Goal: Task Accomplishment & Management: Complete application form

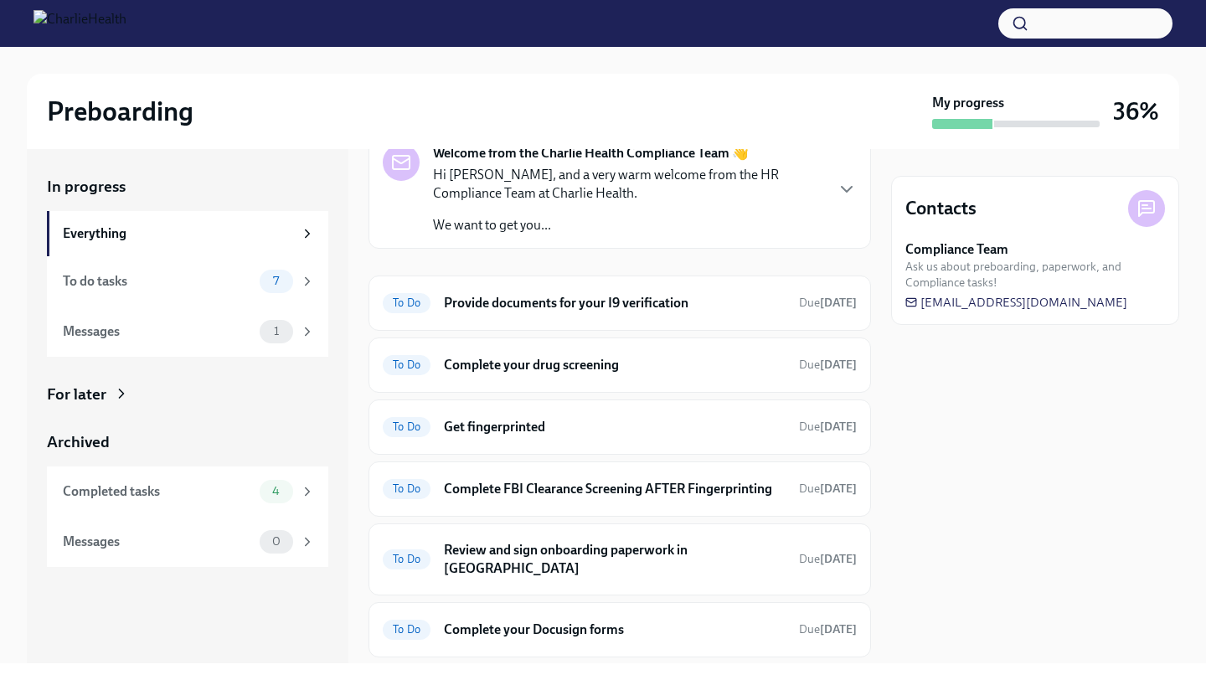
click at [540, 193] on p "Hi [PERSON_NAME], and a very warm welcome from the HR Compliance Team at Charli…" at bounding box center [628, 184] width 390 height 37
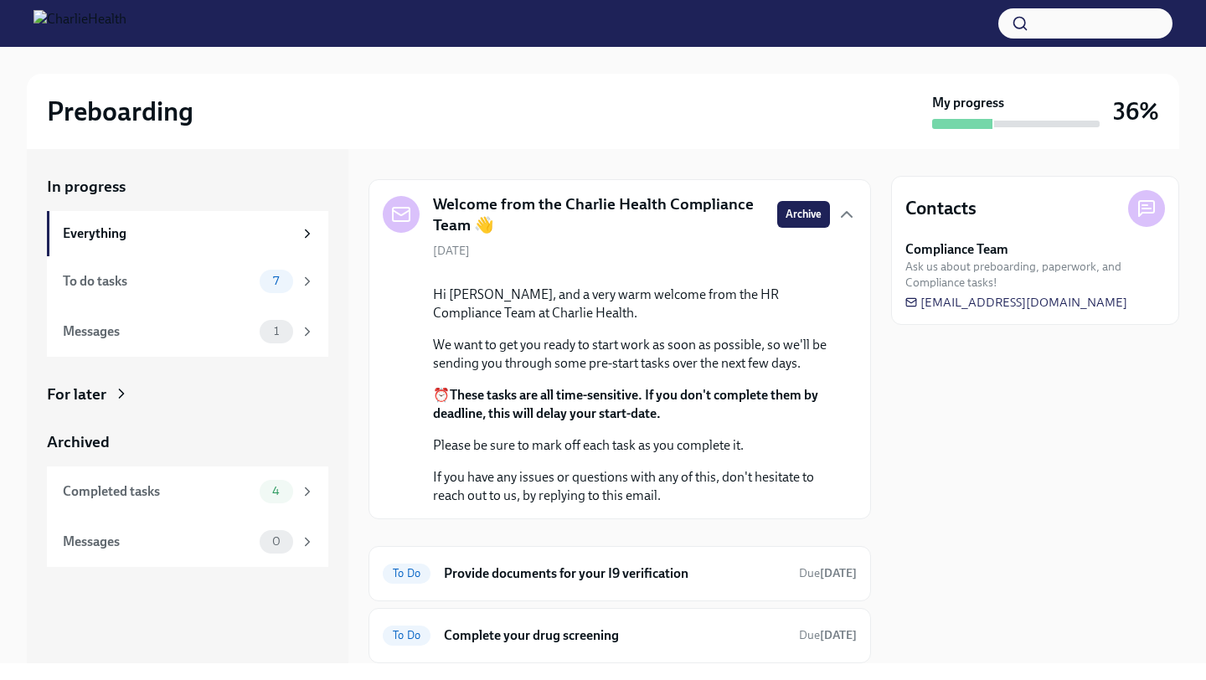
scroll to position [31, 0]
click at [562, 225] on h5 "Welcome from the Charlie Health Compliance Team 👋" at bounding box center [598, 215] width 331 height 43
click at [557, 208] on h5 "Welcome from the Charlie Health Compliance Team 👋" at bounding box center [598, 215] width 331 height 43
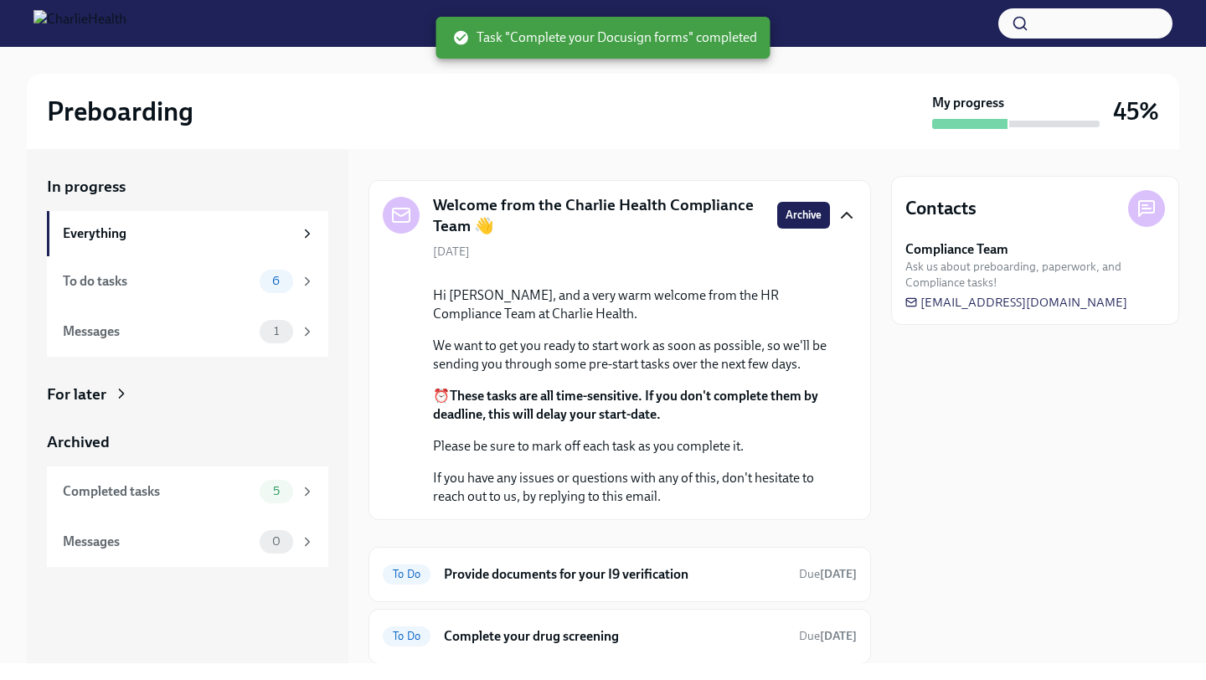
click at [846, 215] on icon "button" at bounding box center [847, 215] width 20 height 20
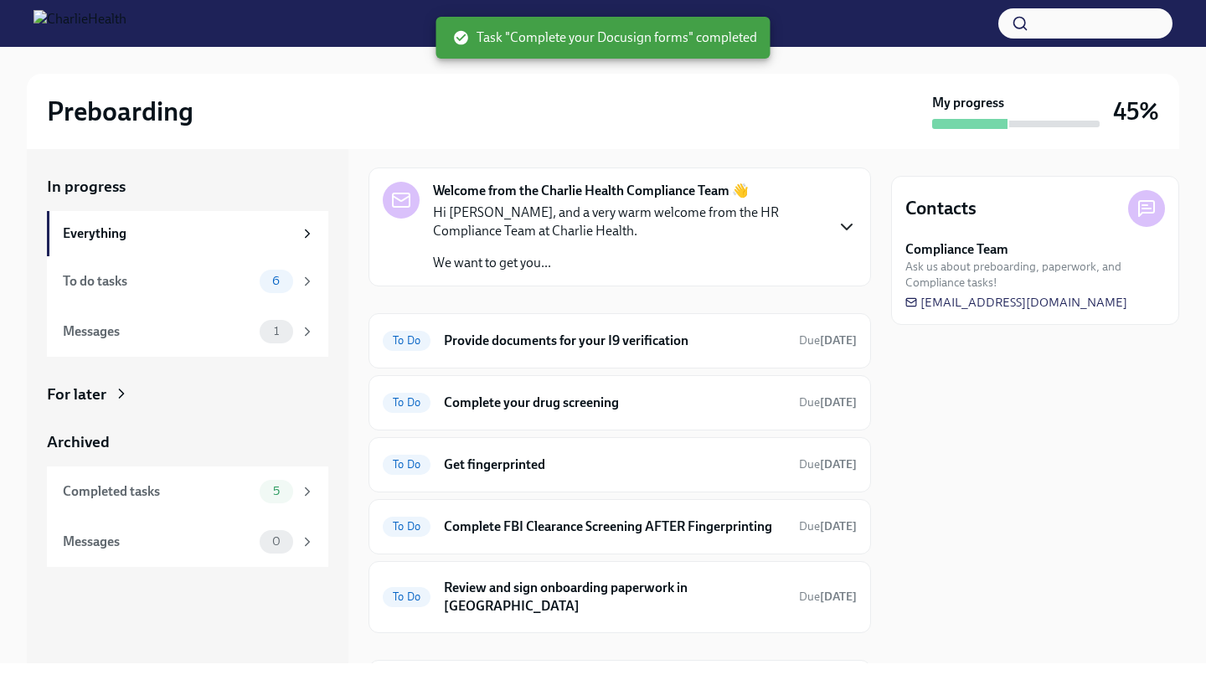
scroll to position [39, 0]
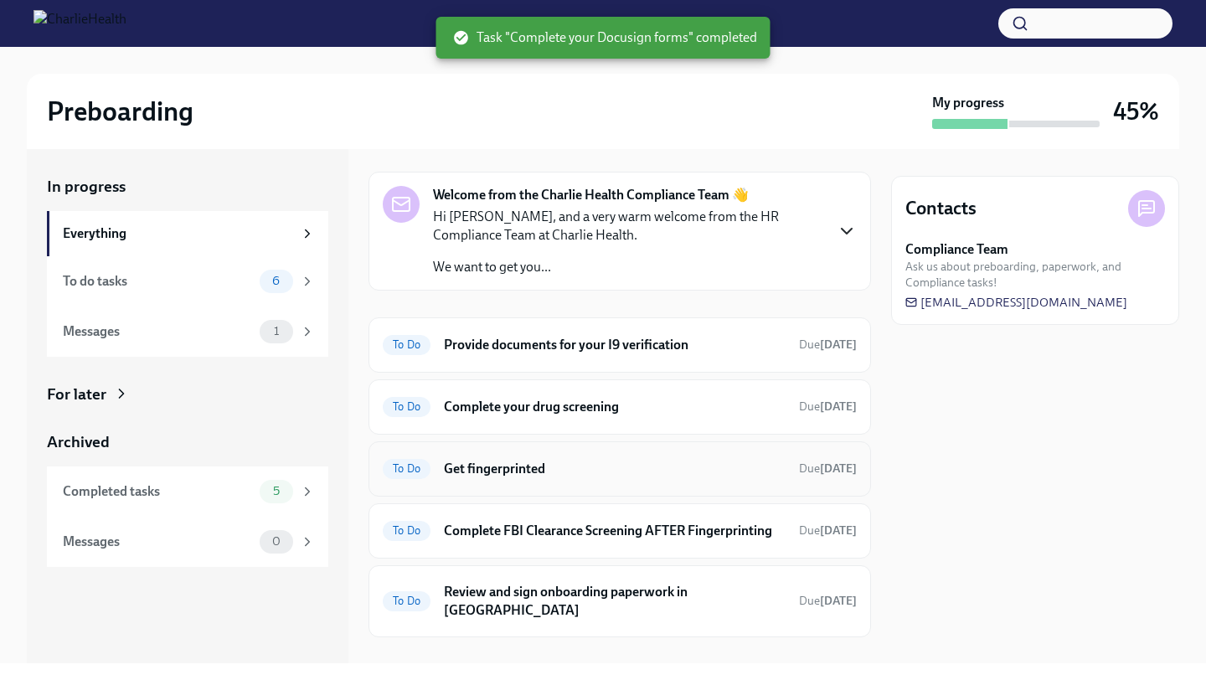
click at [643, 471] on h6 "Get fingerprinted" at bounding box center [615, 469] width 342 height 18
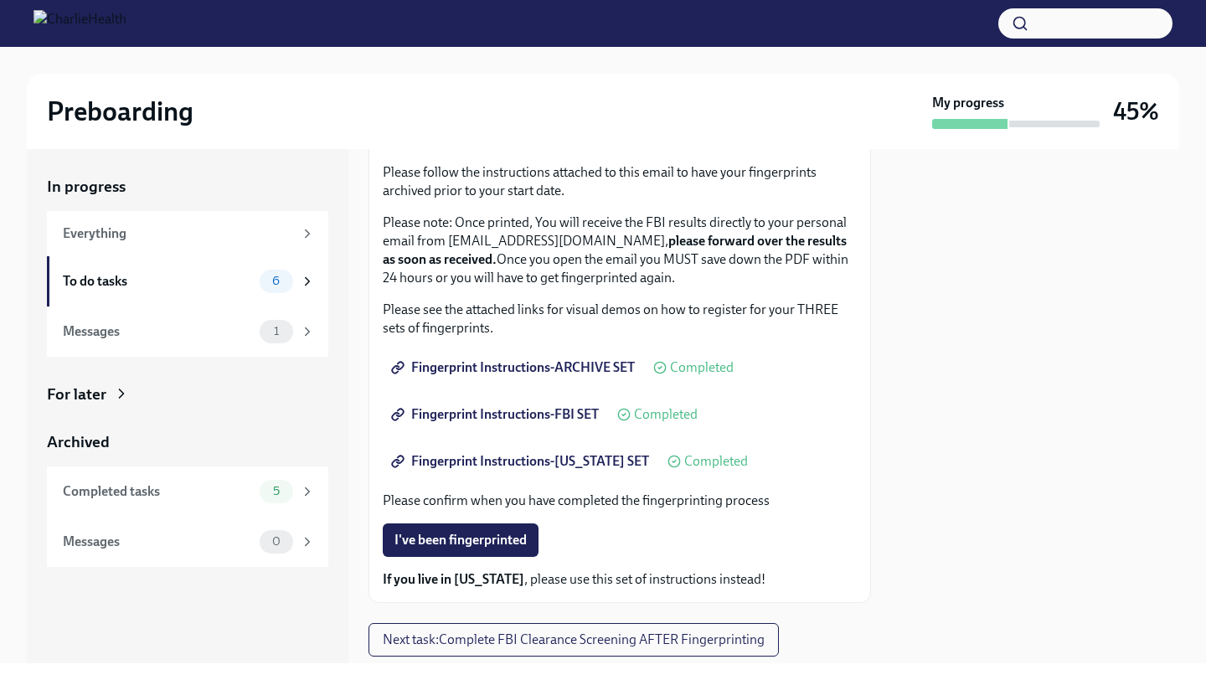
scroll to position [196, 0]
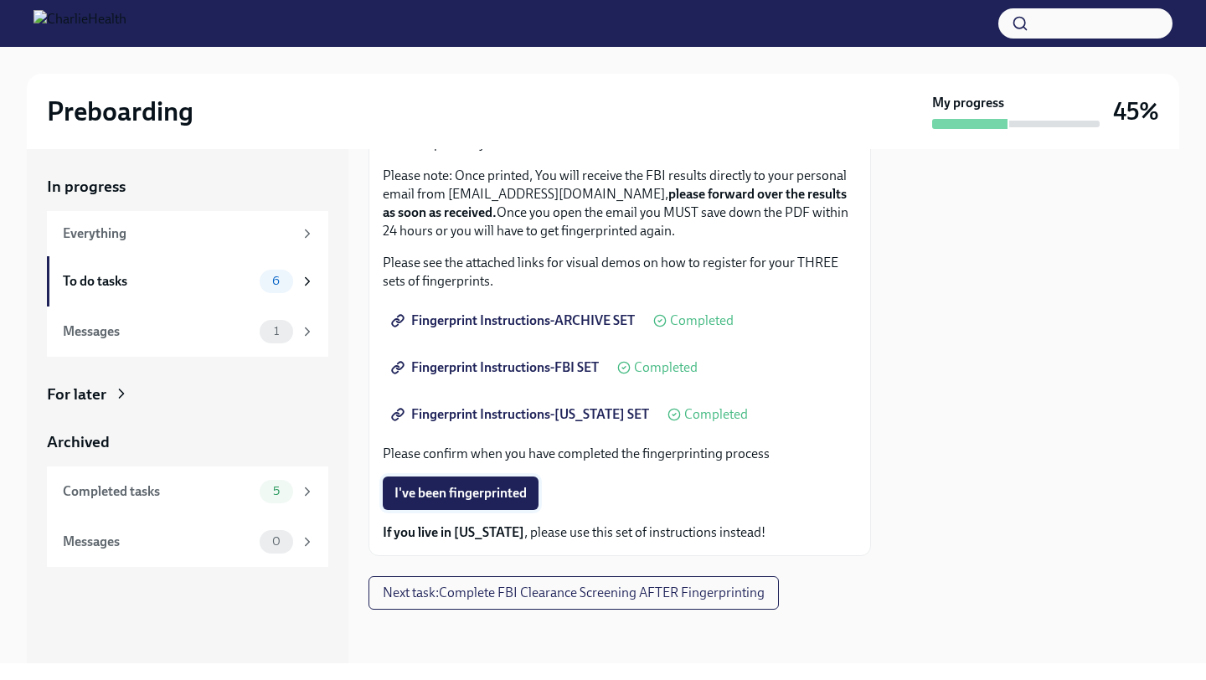
click at [497, 496] on span "I've been fingerprinted" at bounding box center [461, 493] width 132 height 17
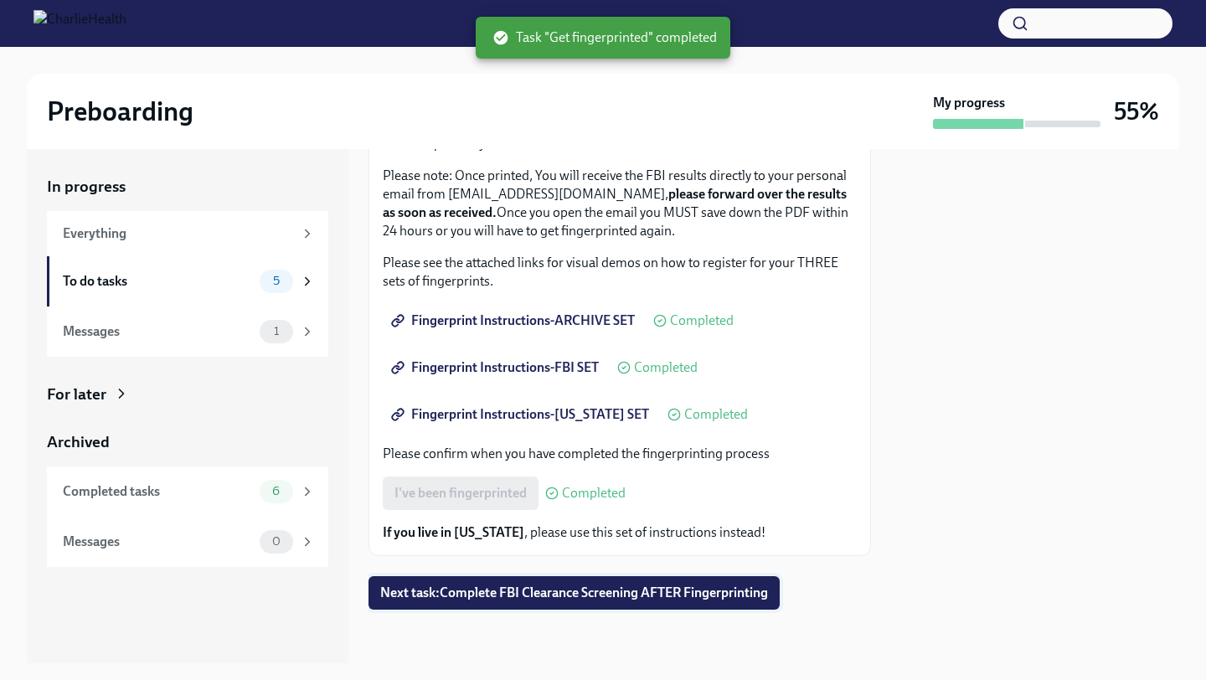
click at [579, 602] on button "Next task : Complete FBI Clearance Screening AFTER Fingerprinting" at bounding box center [574, 593] width 411 height 34
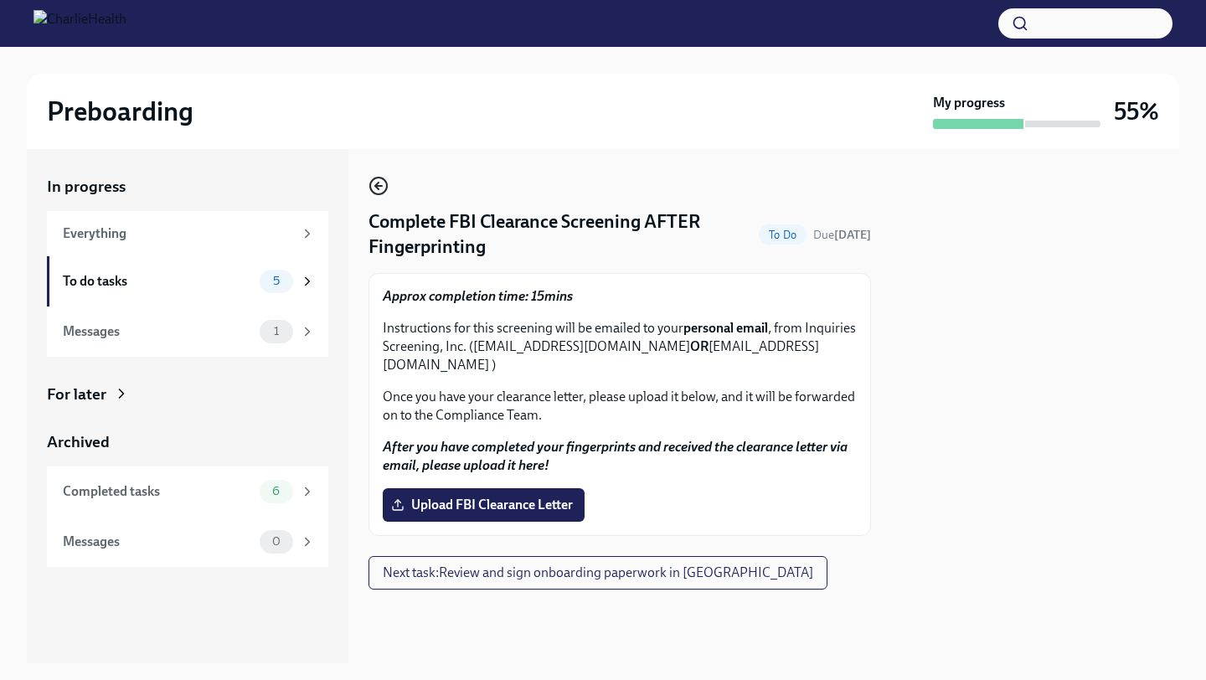
click at [380, 183] on icon "button" at bounding box center [379, 186] width 20 height 20
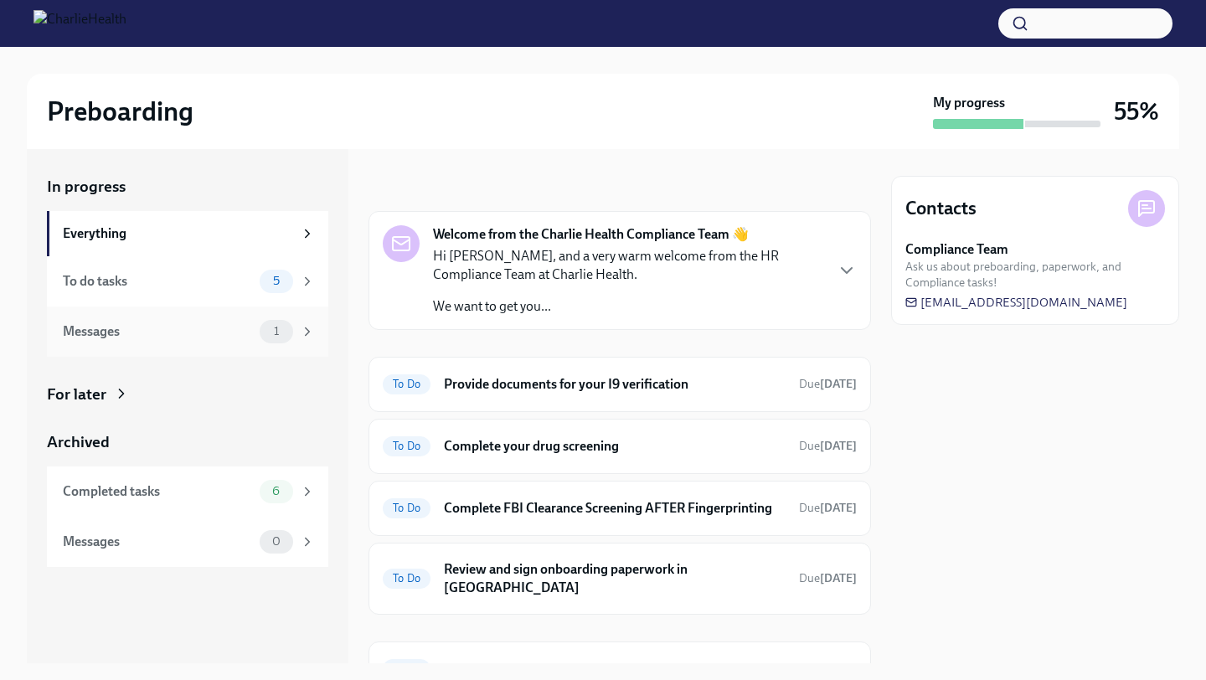
click at [248, 320] on div "Messages 1" at bounding box center [189, 331] width 252 height 23
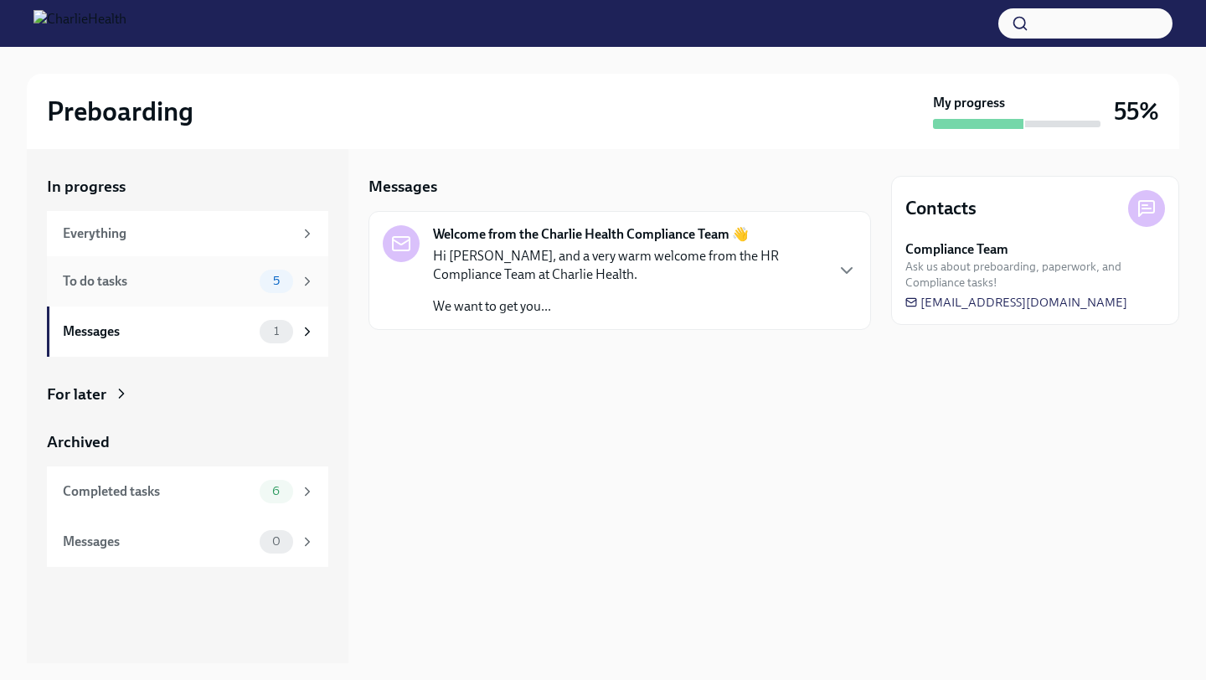
click at [260, 297] on div "To do tasks 5" at bounding box center [188, 281] width 282 height 50
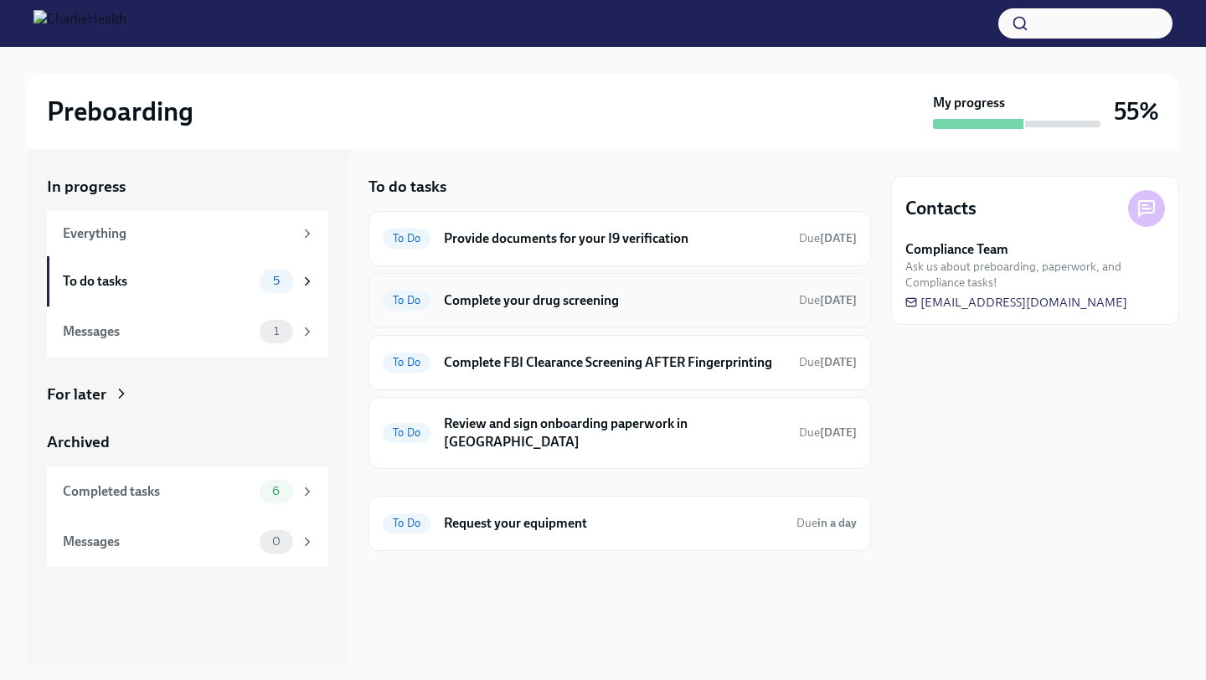
click at [580, 316] on div "To Do Complete your drug screening Due tomorrow" at bounding box center [620, 300] width 503 height 55
click at [555, 307] on h6 "Complete your drug screening" at bounding box center [615, 301] width 342 height 18
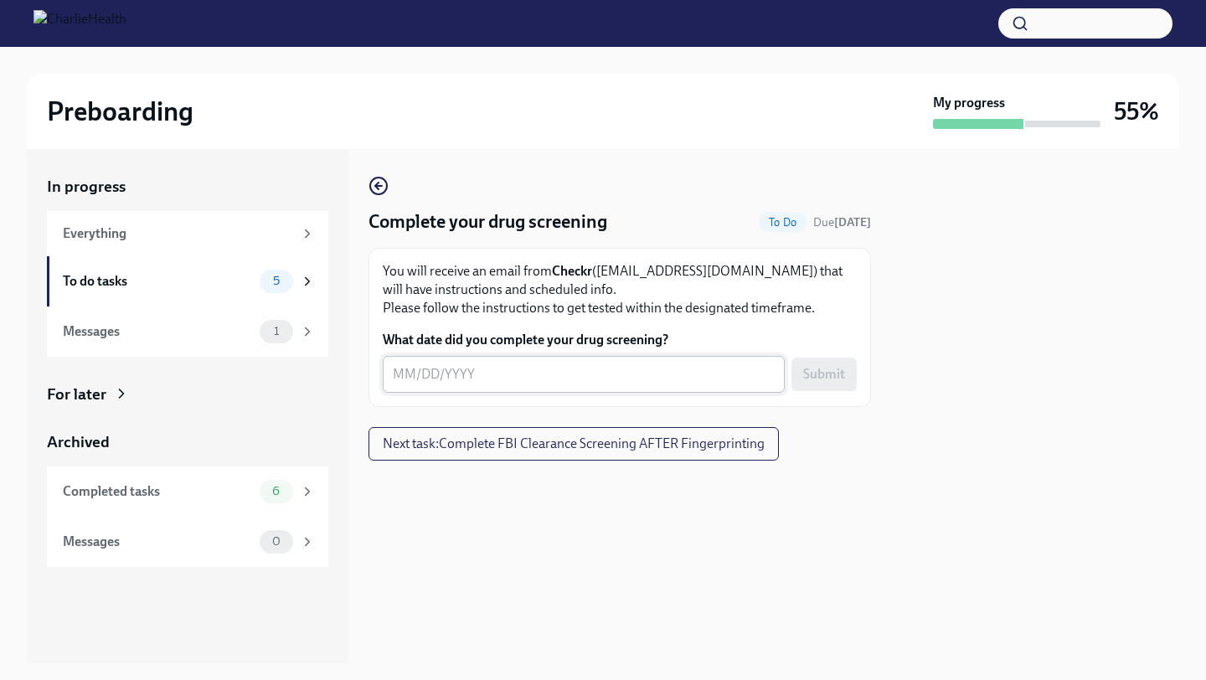
click at [496, 380] on textarea "What date did you complete your drug screening?" at bounding box center [584, 374] width 382 height 20
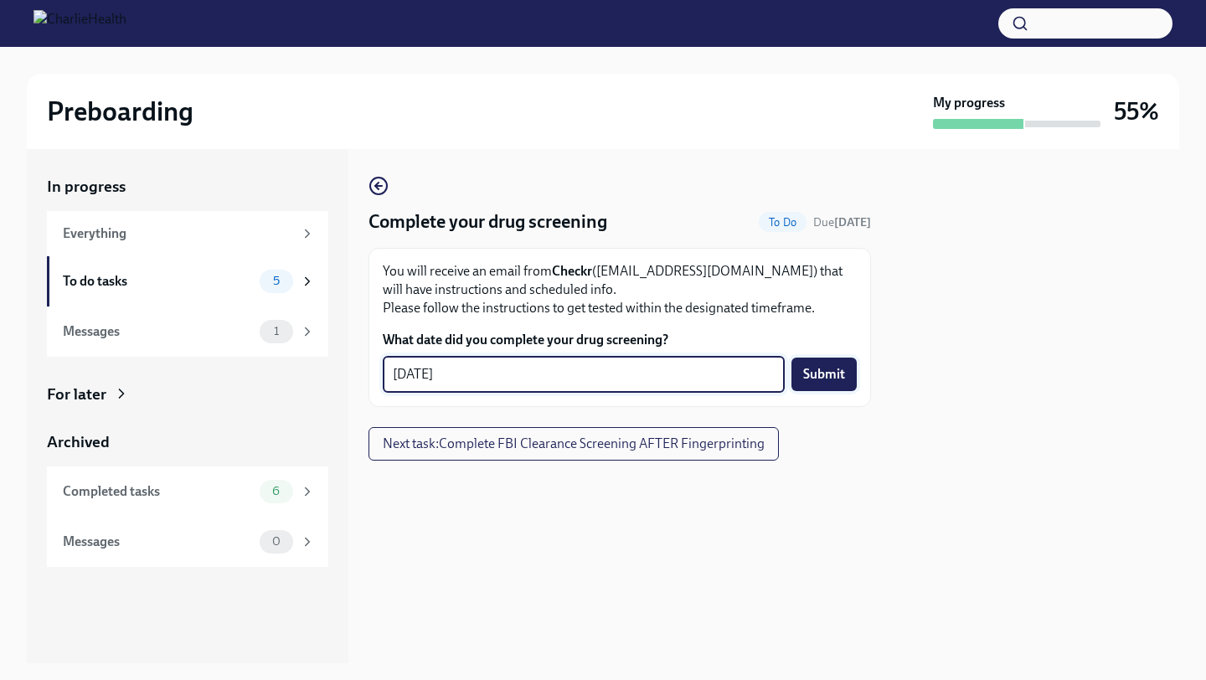
type textarea "08/09/2025"
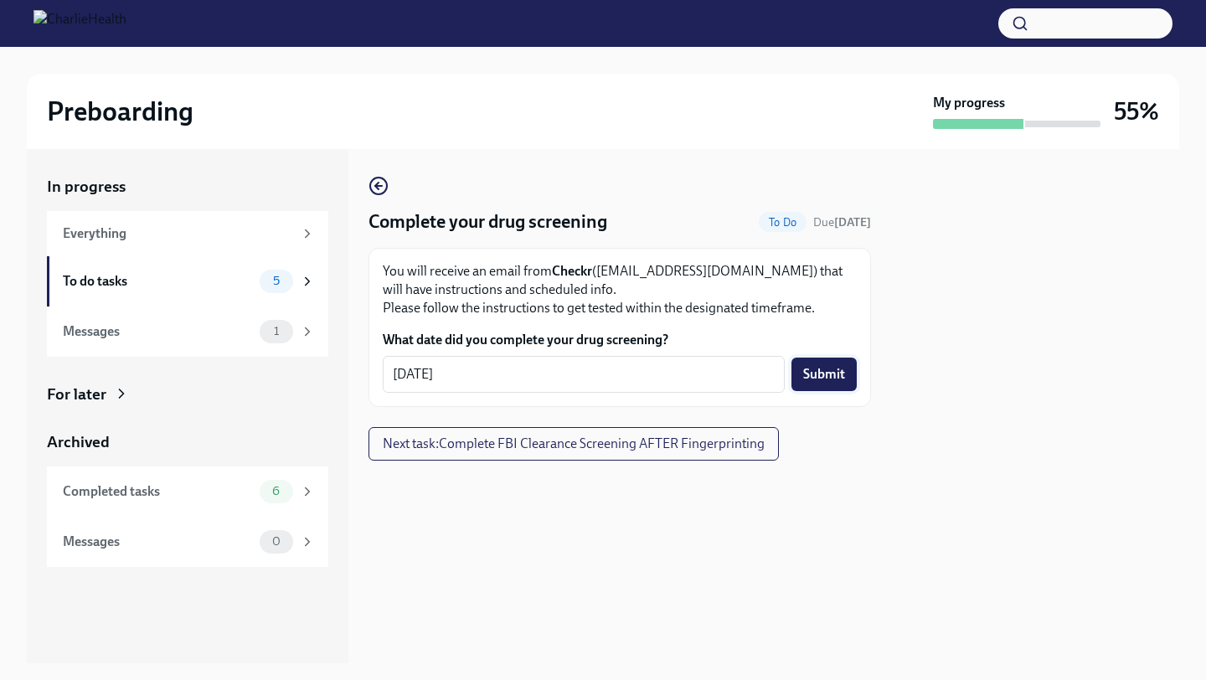
click at [825, 377] on span "Submit" at bounding box center [824, 374] width 42 height 17
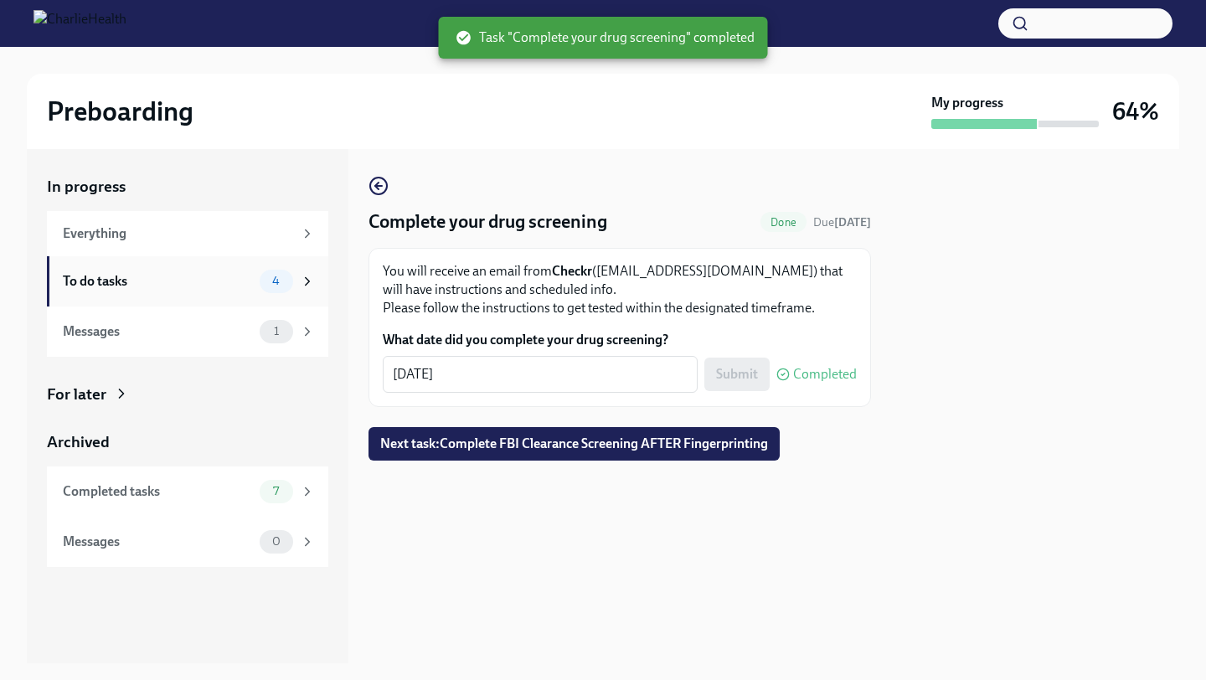
click at [195, 282] on div "To do tasks" at bounding box center [158, 281] width 190 height 18
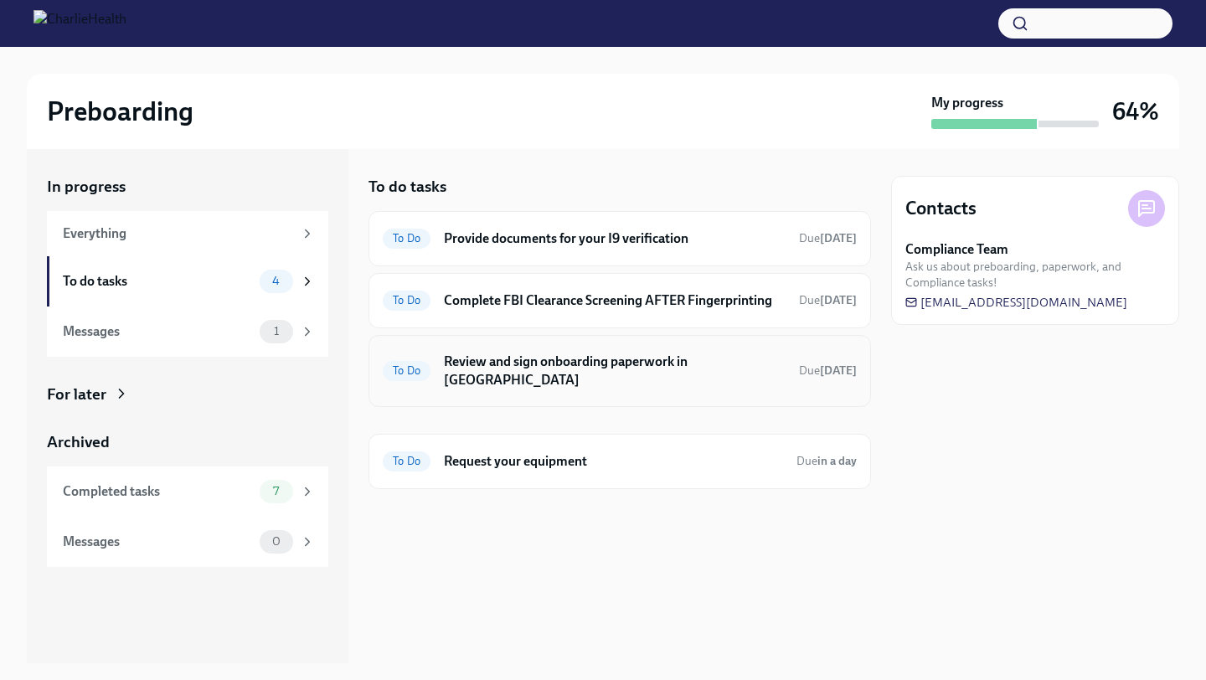
click at [644, 365] on h6 "Review and sign onboarding paperwork in [GEOGRAPHIC_DATA]" at bounding box center [615, 371] width 342 height 37
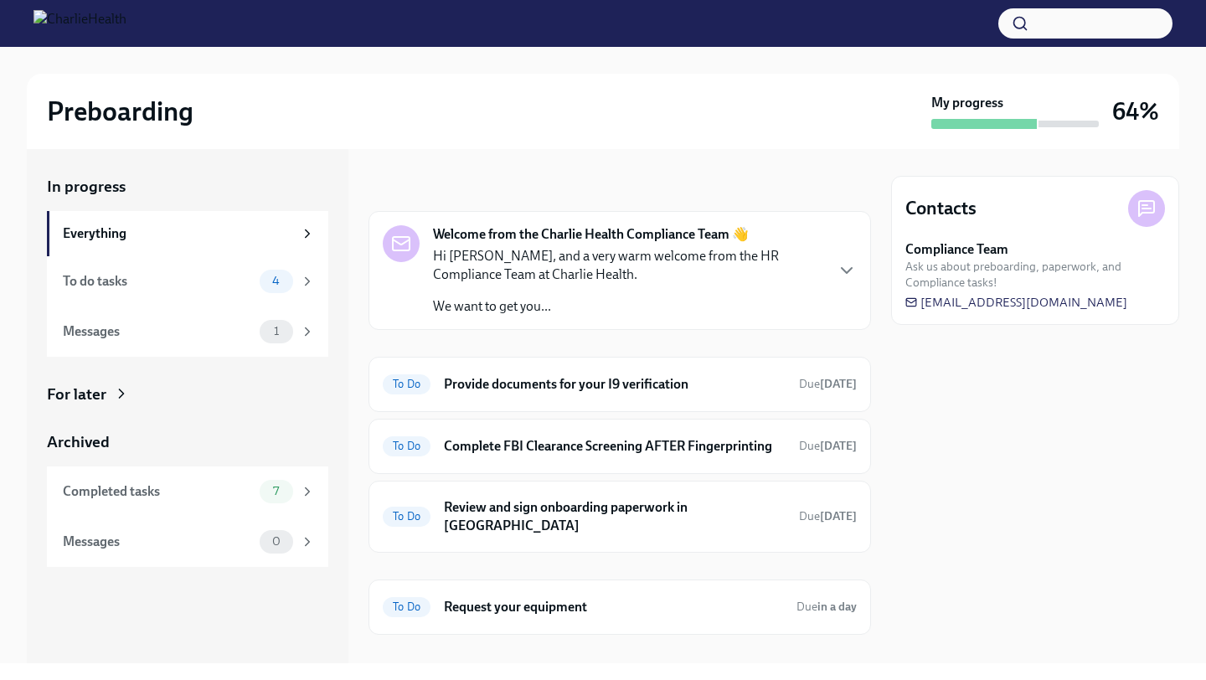
scroll to position [8, 0]
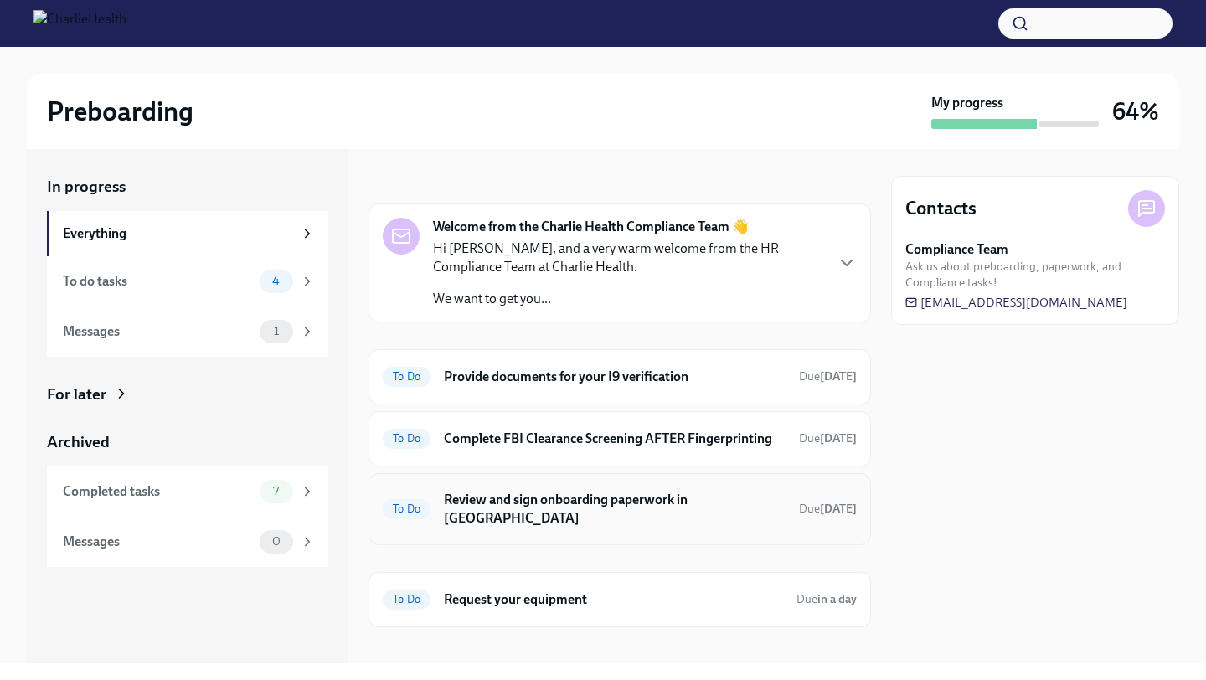
click at [633, 499] on h6 "Review and sign onboarding paperwork in [GEOGRAPHIC_DATA]" at bounding box center [615, 509] width 342 height 37
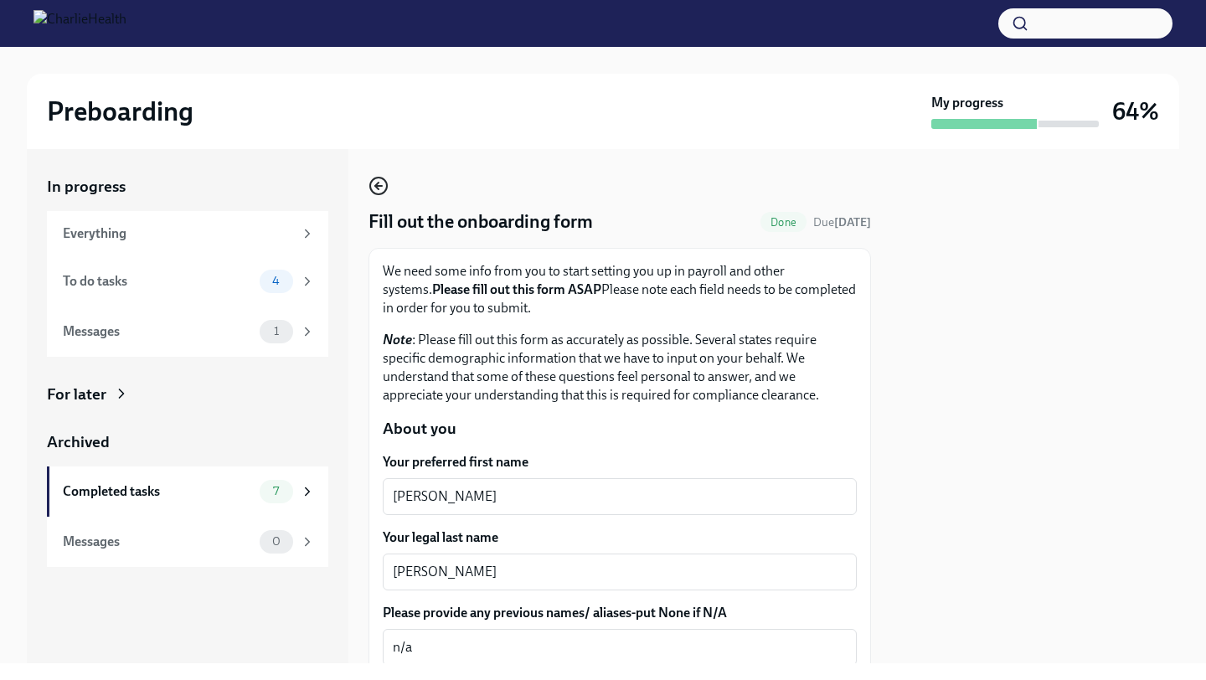
click at [370, 184] on circle "button" at bounding box center [378, 186] width 17 height 17
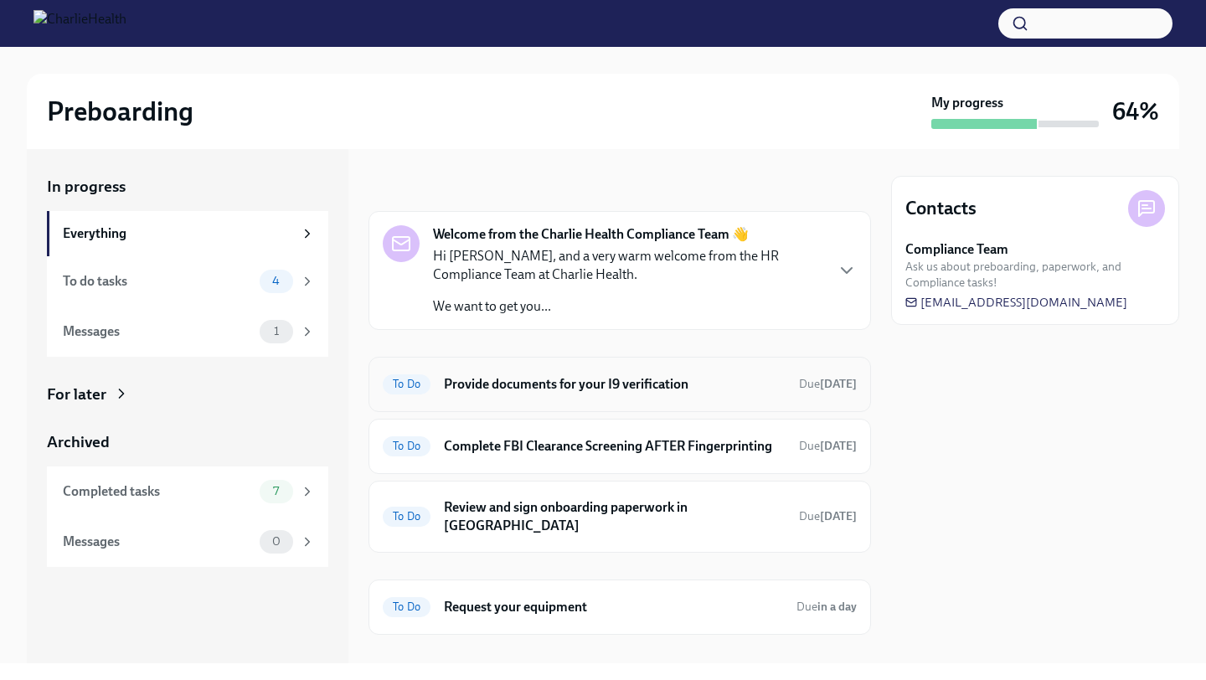
scroll to position [8, 0]
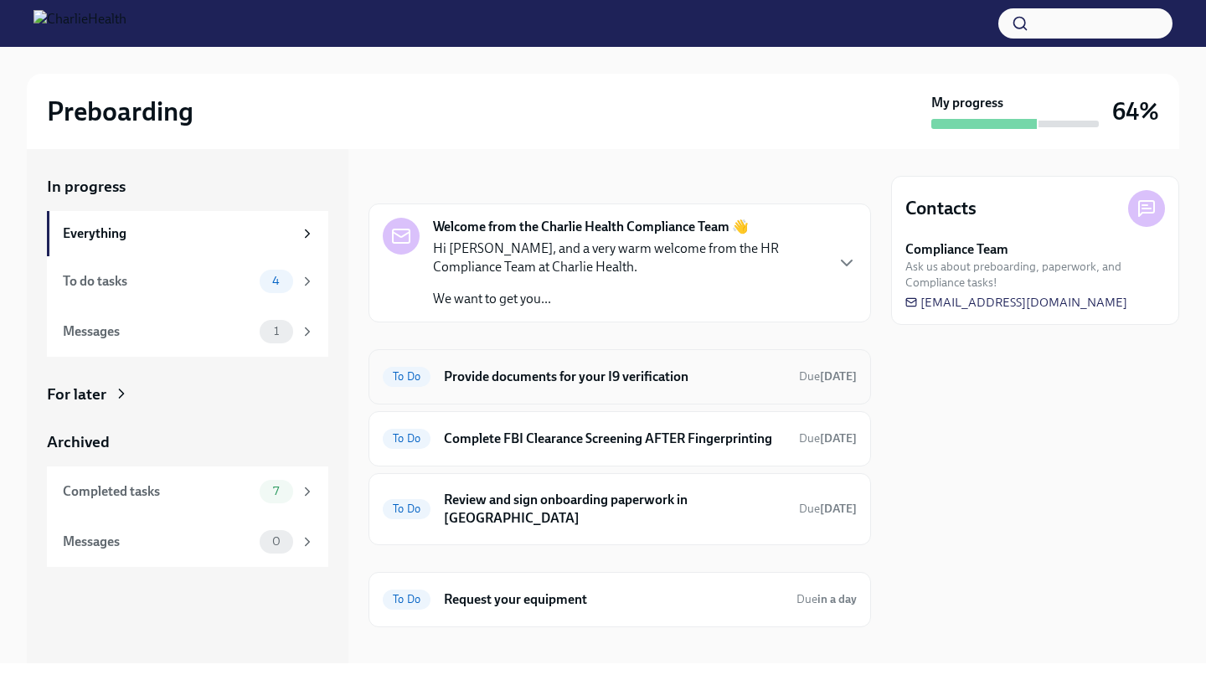
click at [545, 382] on h6 "Provide documents for your I9 verification" at bounding box center [615, 377] width 342 height 18
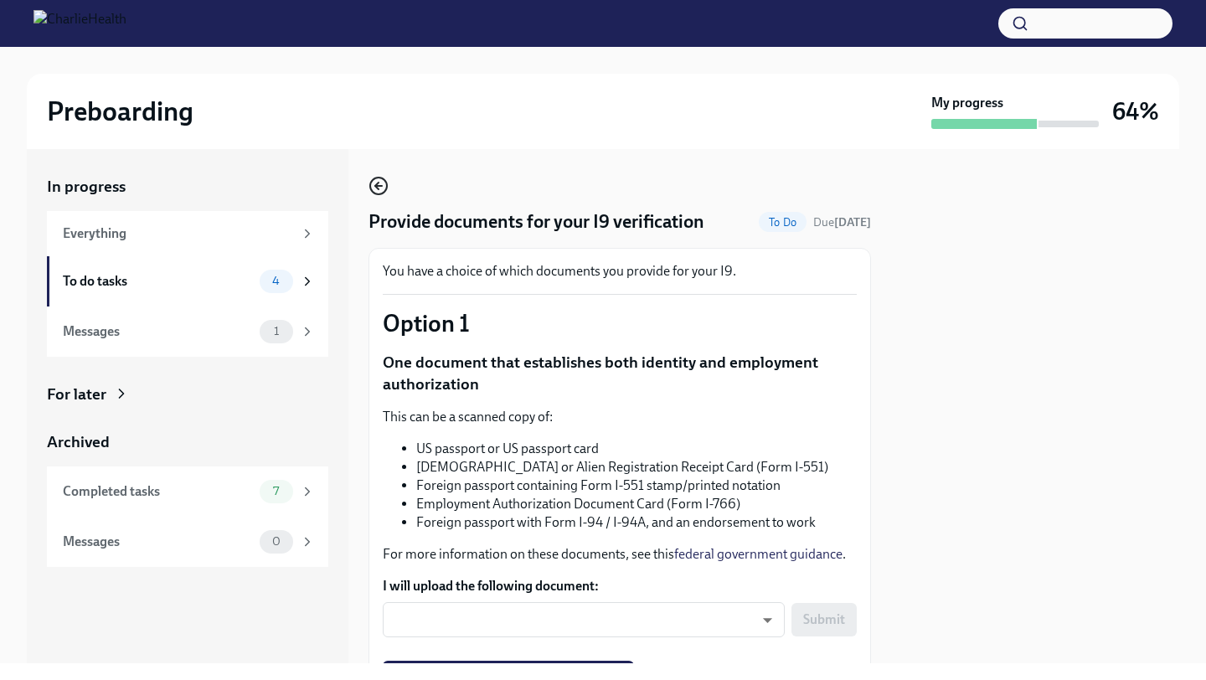
click at [379, 183] on icon "button" at bounding box center [376, 186] width 3 height 7
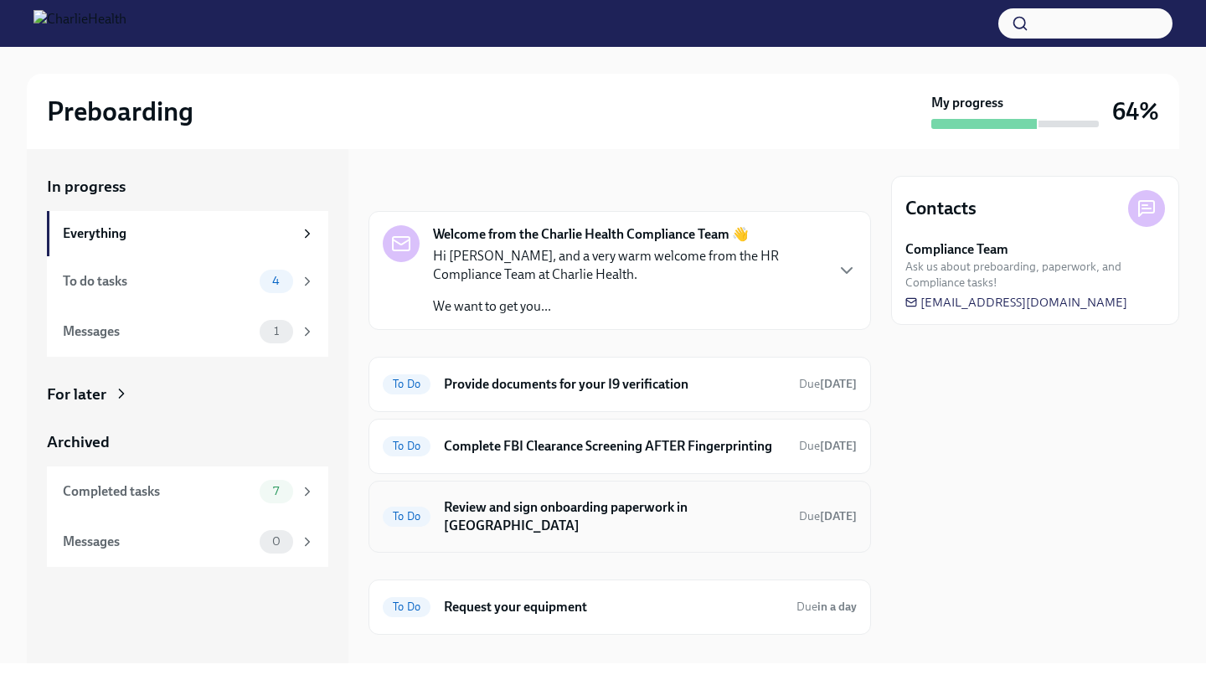
click at [571, 511] on h6 "Review and sign onboarding paperwork in [GEOGRAPHIC_DATA]" at bounding box center [615, 517] width 342 height 37
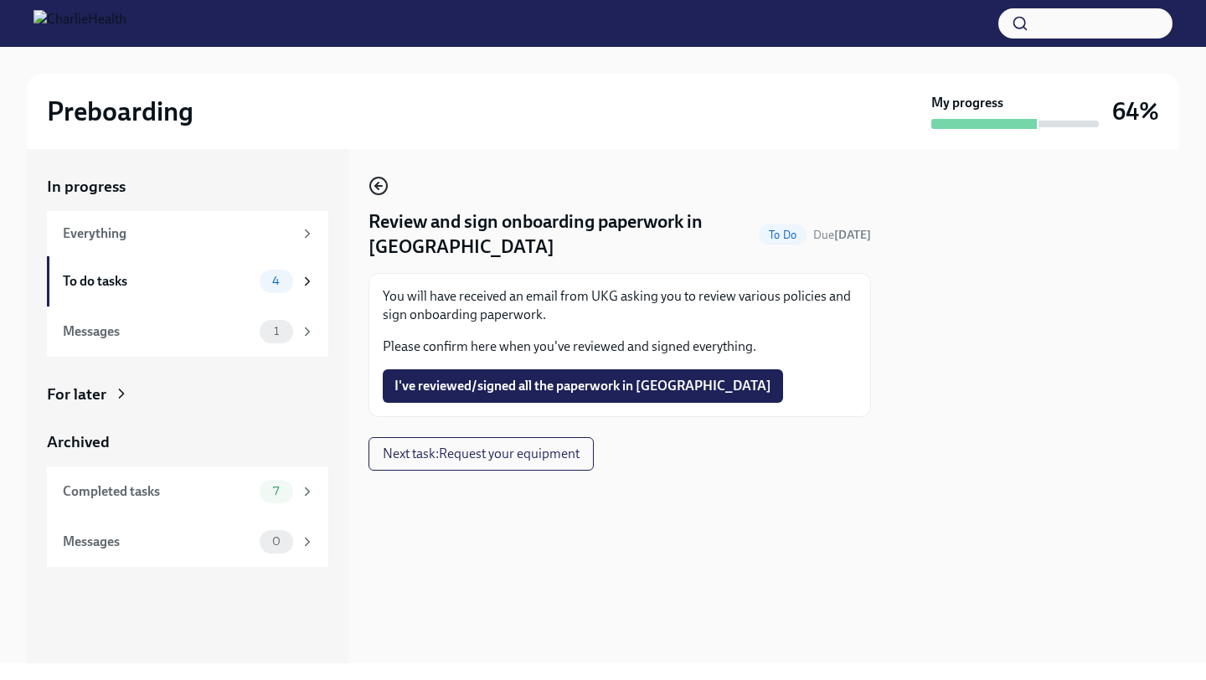
click at [378, 185] on icon "button" at bounding box center [379, 186] width 20 height 20
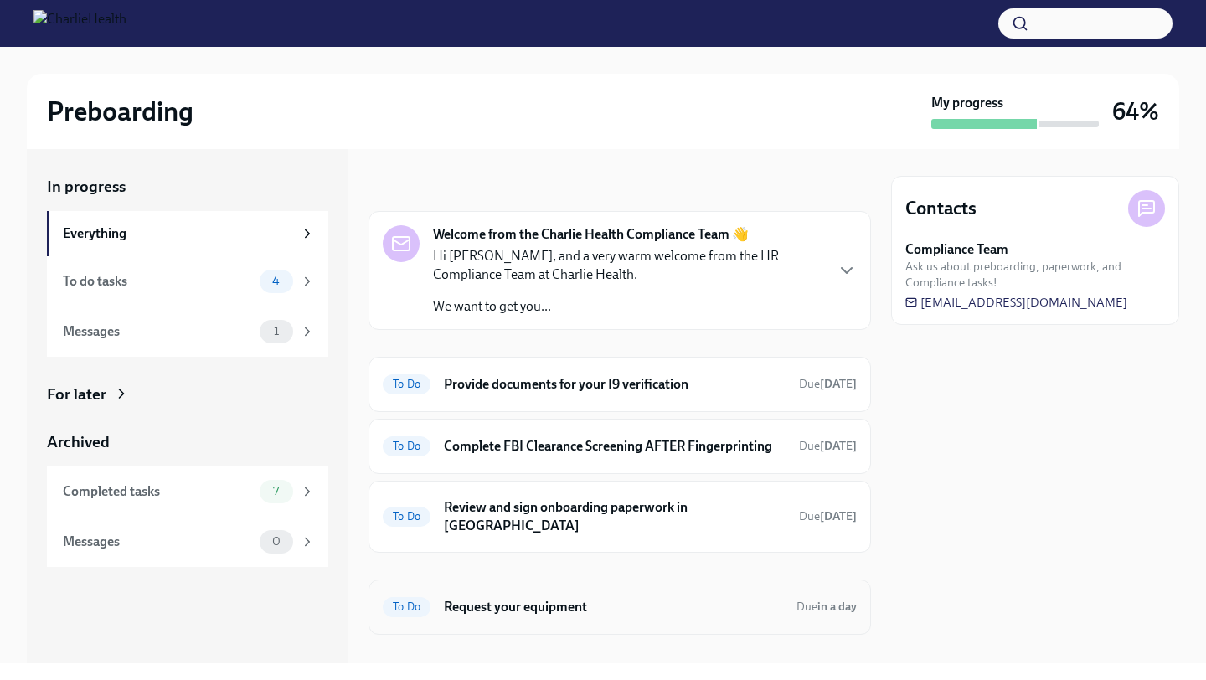
click at [550, 598] on h6 "Request your equipment" at bounding box center [613, 607] width 339 height 18
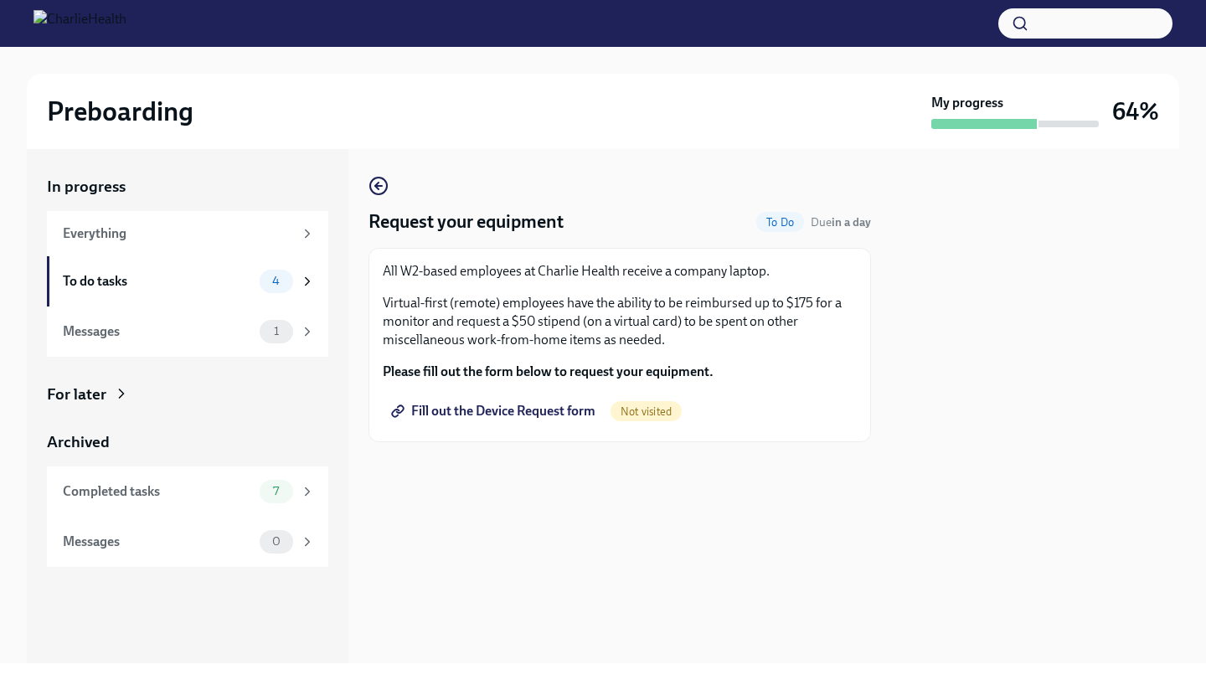
click at [515, 415] on span "Fill out the Device Request form" at bounding box center [495, 411] width 201 height 17
click at [379, 202] on div "Request your equipment Done Due in a day All W2-based employees at Charlie Heal…" at bounding box center [620, 309] width 503 height 266
click at [375, 174] on div "Request your equipment Done Due in a day All W2-based employees at Charlie Heal…" at bounding box center [620, 406] width 503 height 514
click at [381, 186] on icon "button" at bounding box center [378, 186] width 7 height 0
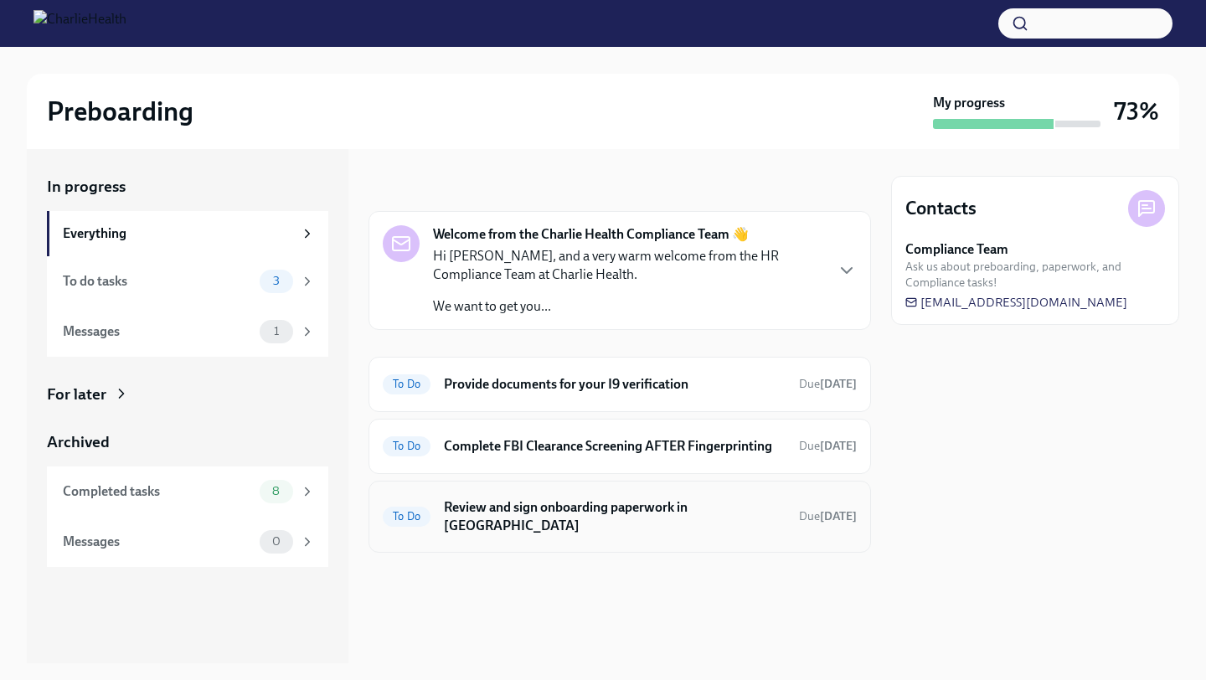
click at [545, 509] on h6 "Review and sign onboarding paperwork in [GEOGRAPHIC_DATA]" at bounding box center [615, 517] width 342 height 37
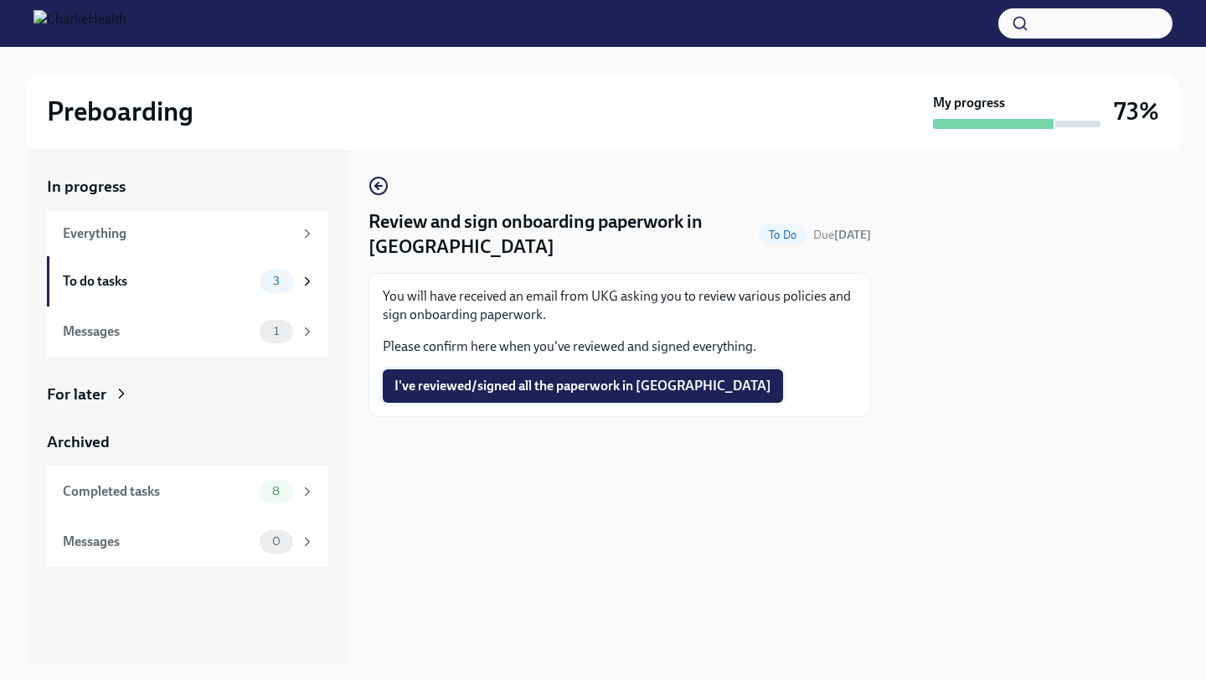
click at [561, 400] on button "I've reviewed/signed all the paperwork in [GEOGRAPHIC_DATA]" at bounding box center [583, 386] width 400 height 34
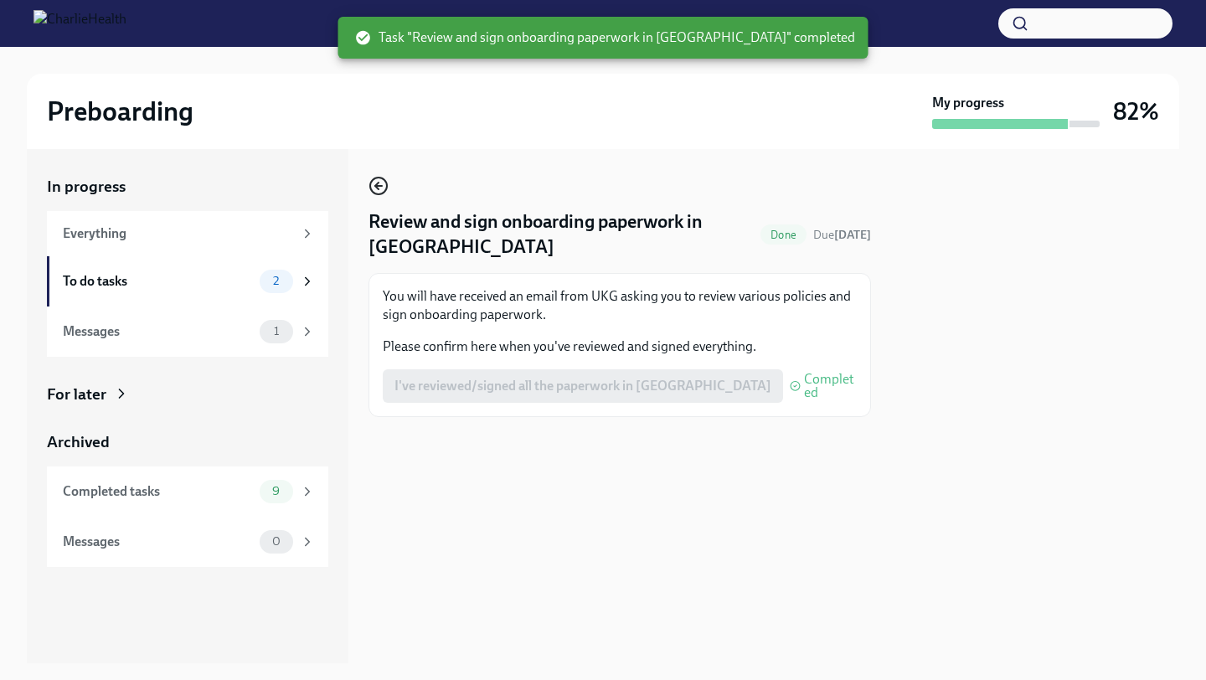
click at [373, 192] on circle "button" at bounding box center [378, 186] width 17 height 17
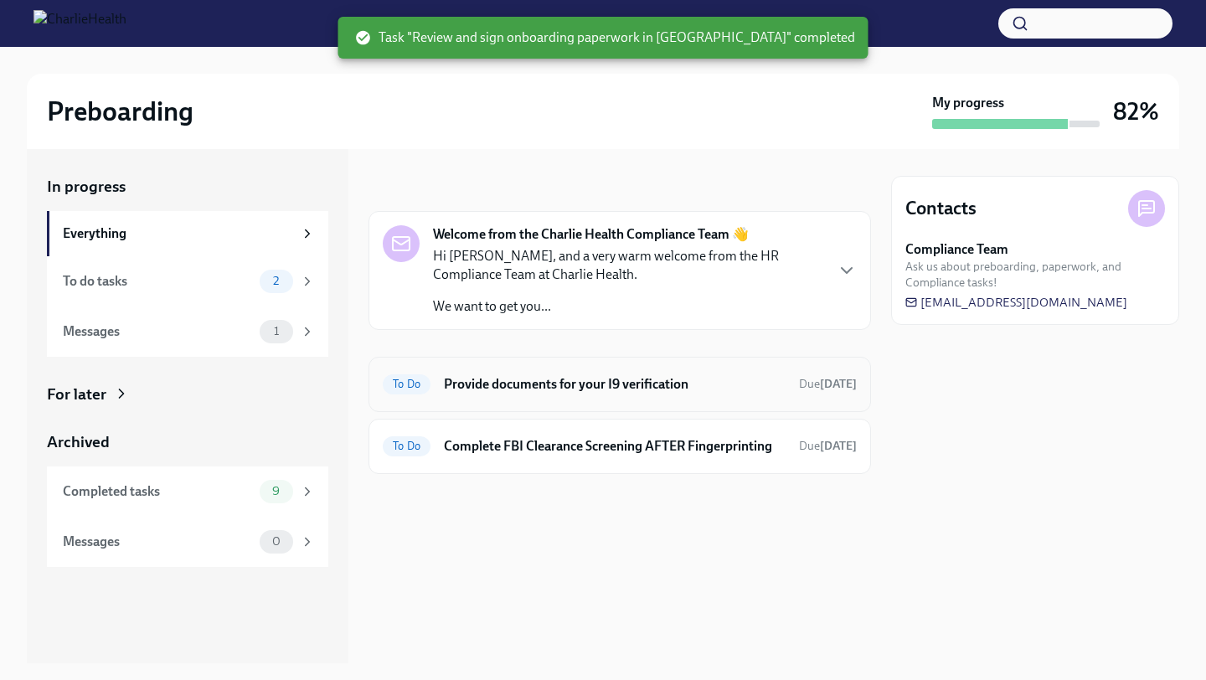
click at [573, 393] on h6 "Provide documents for your I9 verification" at bounding box center [615, 384] width 342 height 18
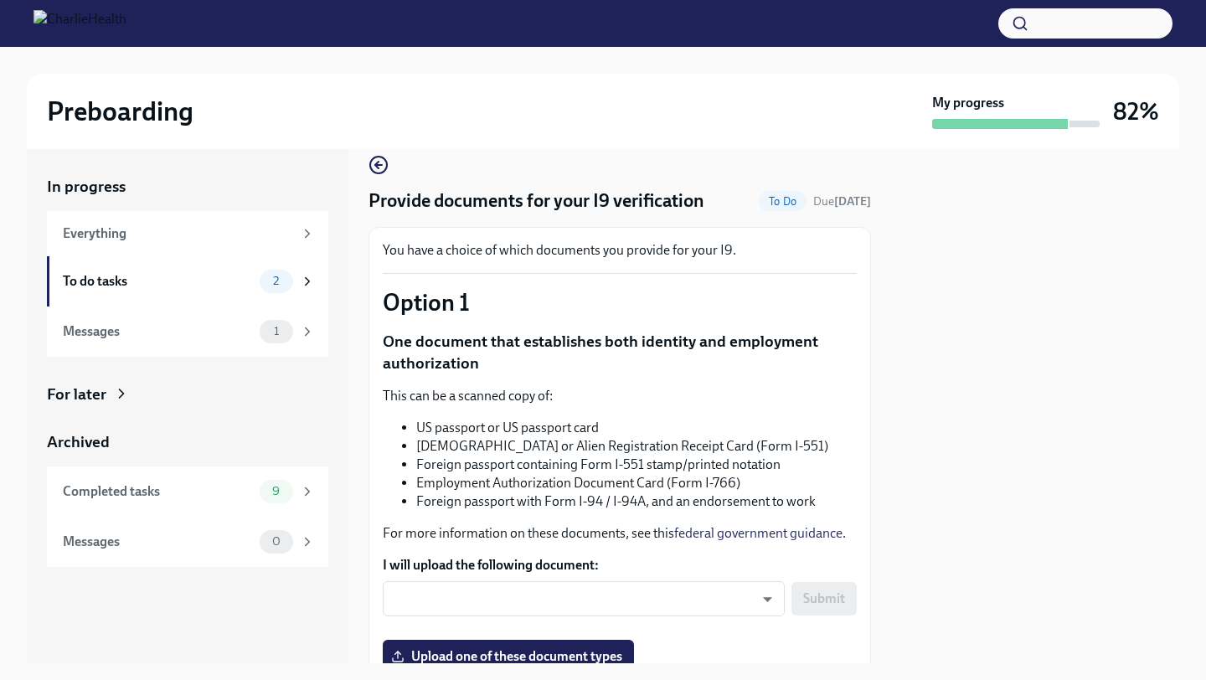
scroll to position [64, 0]
